Goal: Task Accomplishment & Management: Manage account settings

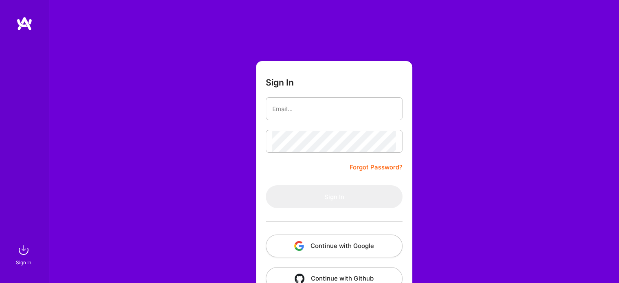
click at [319, 246] on button "Continue with Google" at bounding box center [334, 245] width 137 height 23
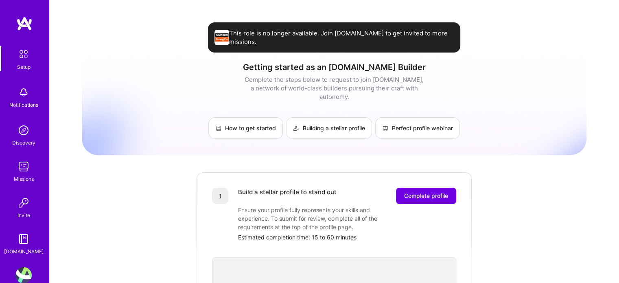
click at [23, 24] on img at bounding box center [24, 23] width 16 height 15
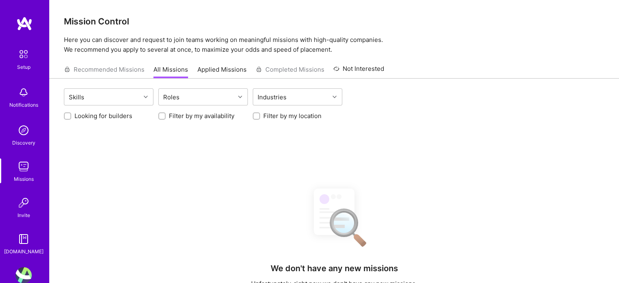
click at [22, 56] on img at bounding box center [23, 54] width 17 height 17
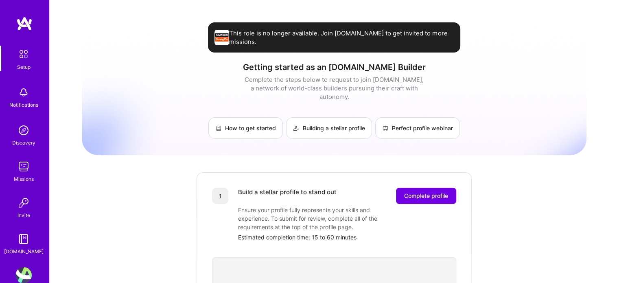
click at [22, 56] on img at bounding box center [23, 54] width 17 height 17
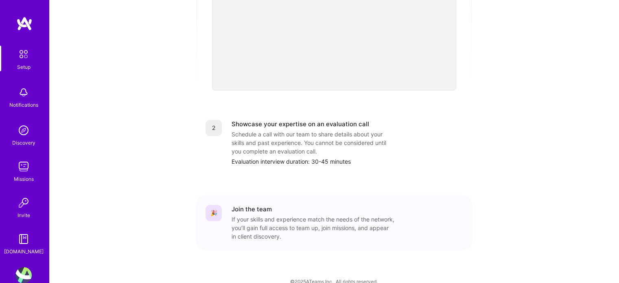
scroll to position [308, 0]
